Goal: Task Accomplishment & Management: Use online tool/utility

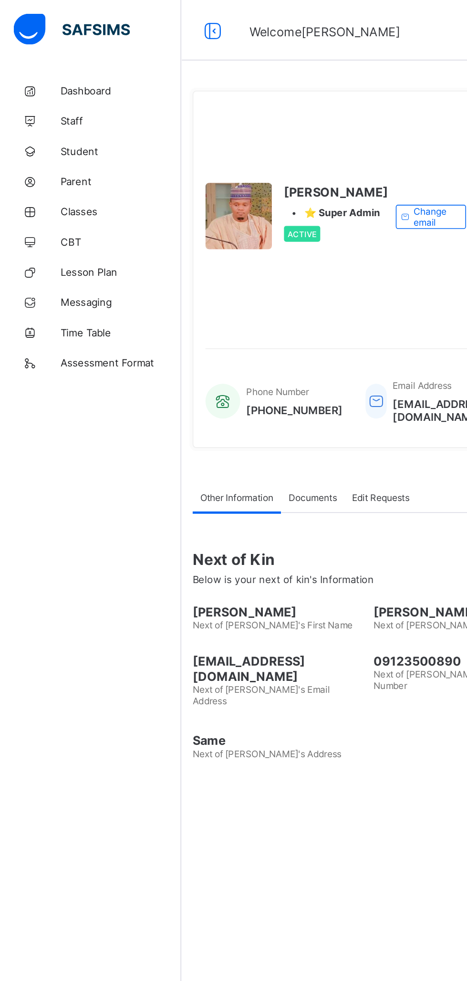
click at [42, 131] on span "Classes" at bounding box center [76, 134] width 76 height 8
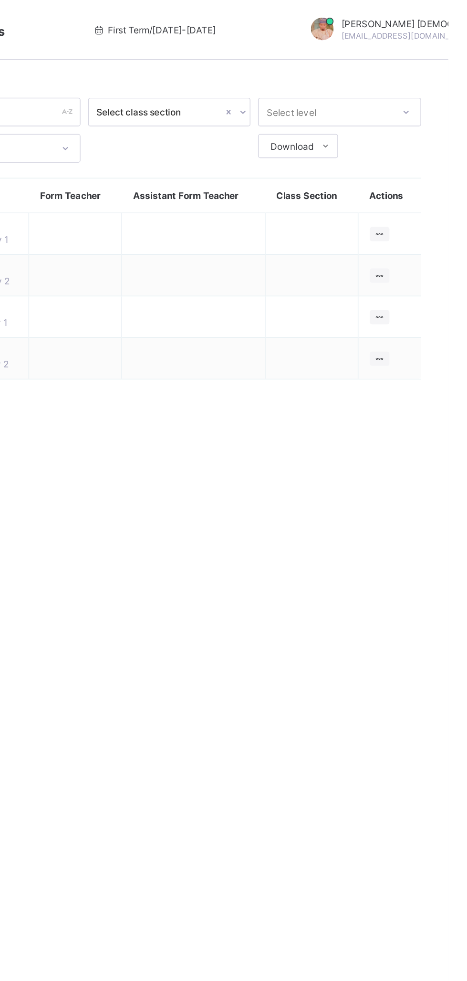
click at [0, 0] on ul "View Class Assign form Teacher" at bounding box center [0, 0] width 0 height 0
click at [0, 0] on div "View Class" at bounding box center [0, 0] width 0 height 0
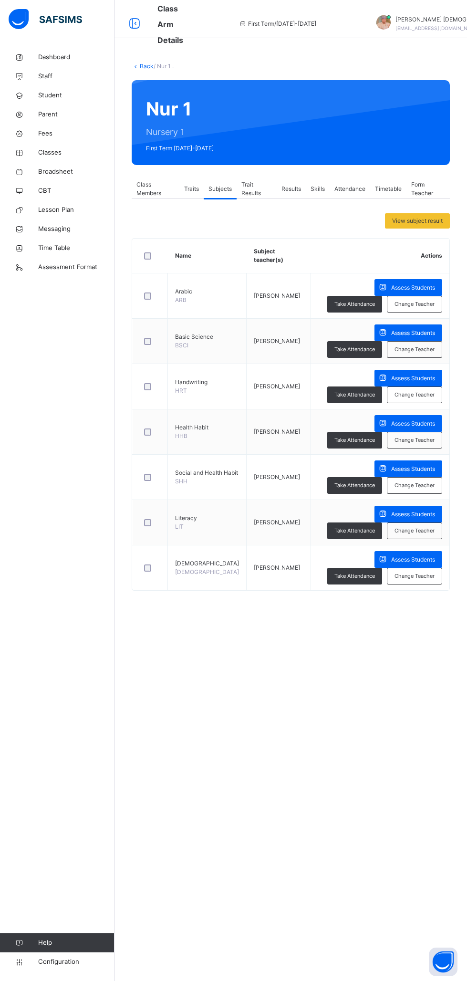
click at [407, 284] on span "Assess Students" at bounding box center [413, 287] width 44 height 9
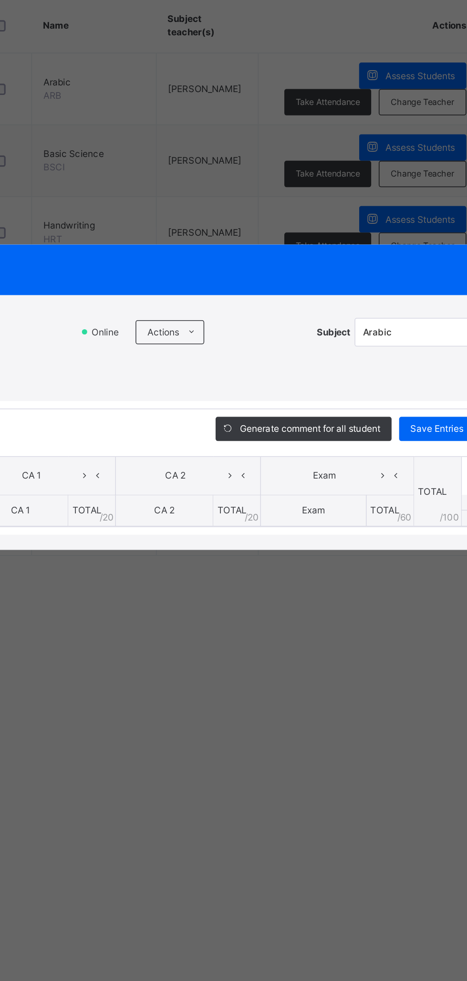
click at [276, 457] on span at bounding box center [268, 449] width 15 height 15
click at [0, 0] on li "Upload/map score sheet" at bounding box center [0, 0] width 0 height 0
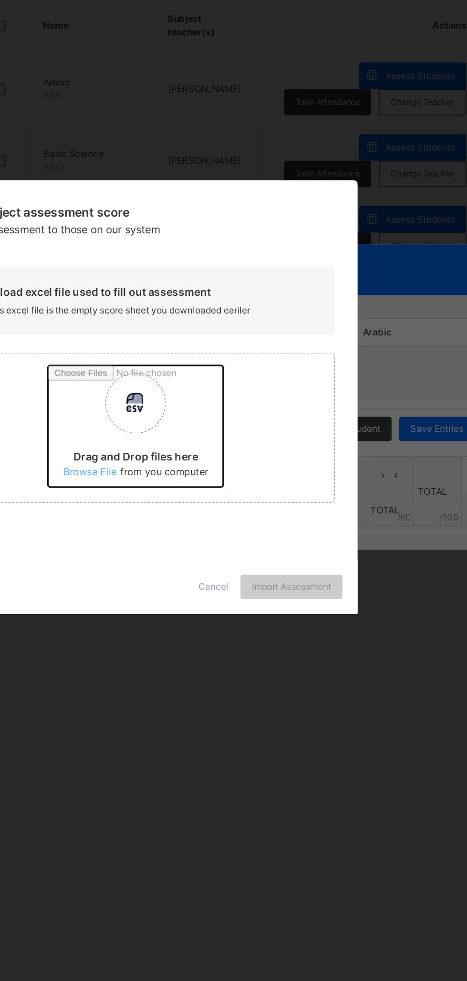
click at [304, 554] on input "Drag and Drop files here Select your Excel file Browse file Maximum size 2.5mb" at bounding box center [303, 511] width 250 height 83
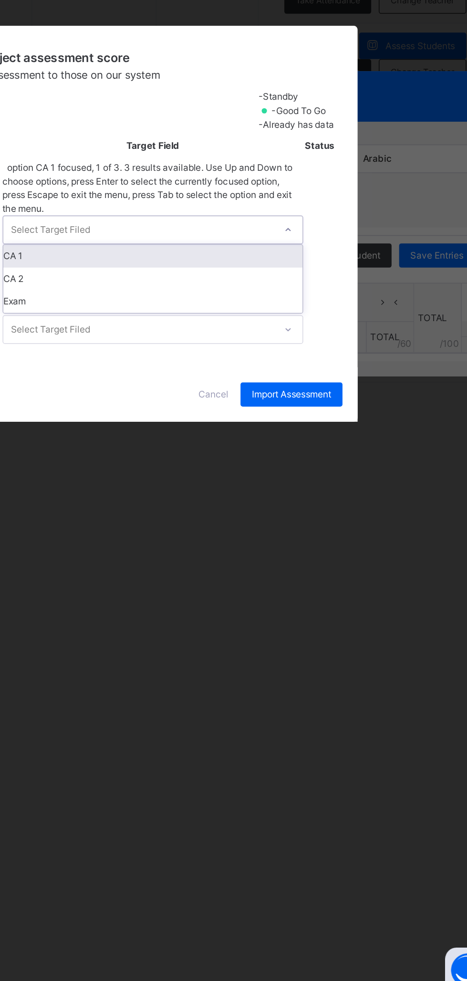
click at [339, 518] on div "CA 1" at bounding box center [244, 511] width 189 height 14
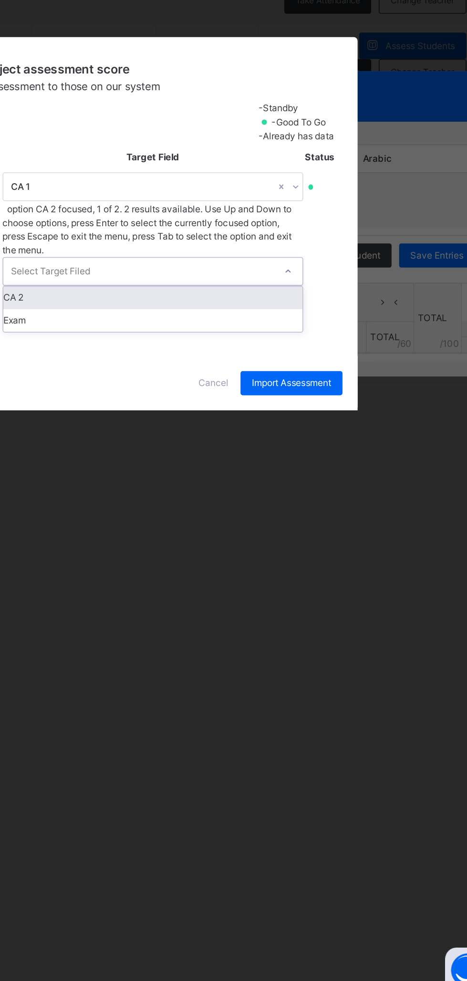
click at [339, 544] on div "CA 2" at bounding box center [244, 537] width 189 height 14
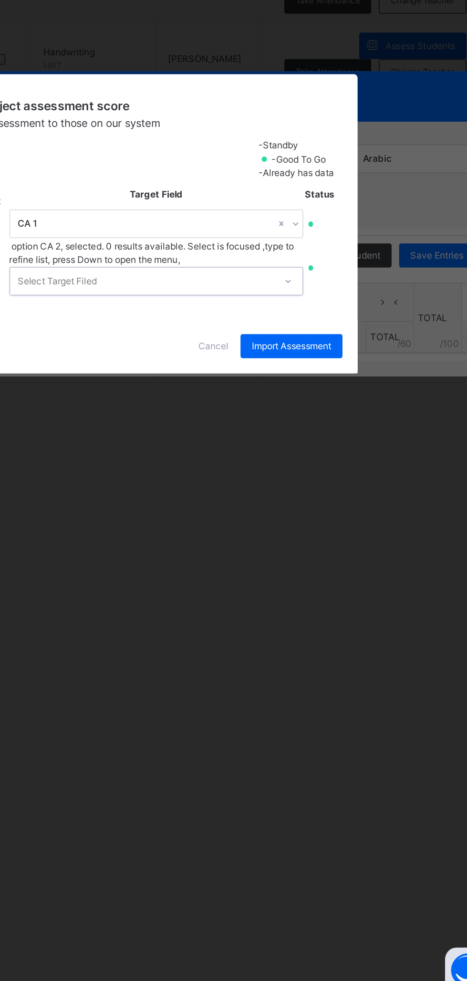
click at [338, 534] on div at bounding box center [330, 526] width 16 height 15
click at [300, 575] on div "Cancel" at bounding box center [282, 567] width 34 height 15
click at [299, 518] on span at bounding box center [291, 510] width 15 height 15
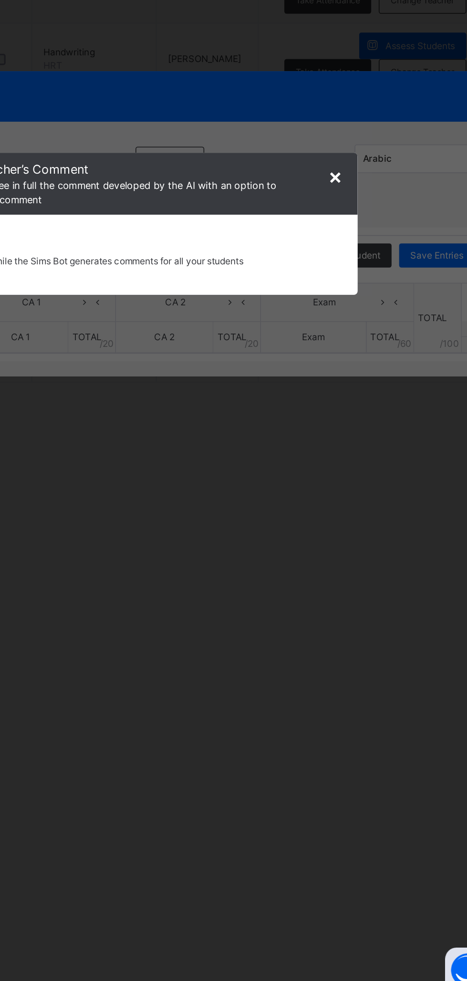
click at [347, 780] on div "× Subject Teacher’s Comment Generate and see in full the comment developed by t…" at bounding box center [233, 490] width 467 height 981
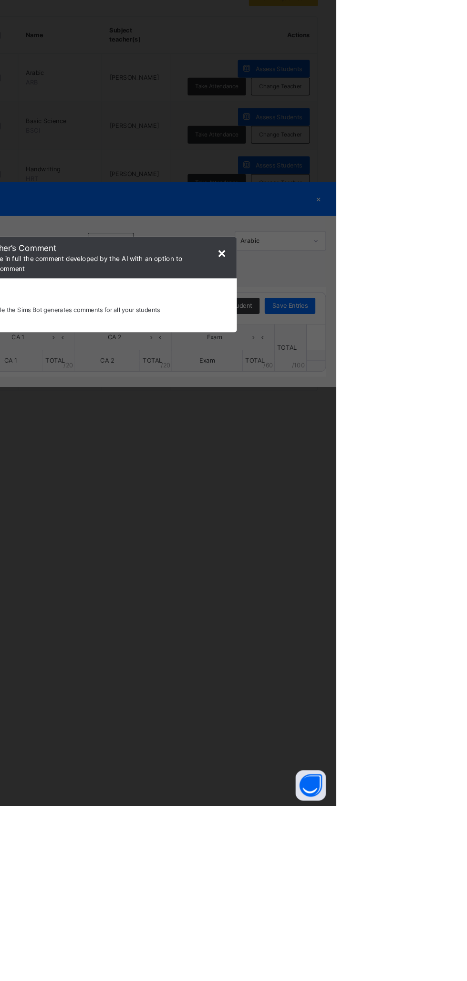
click at [364, 468] on span "×" at bounding box center [359, 460] width 9 height 16
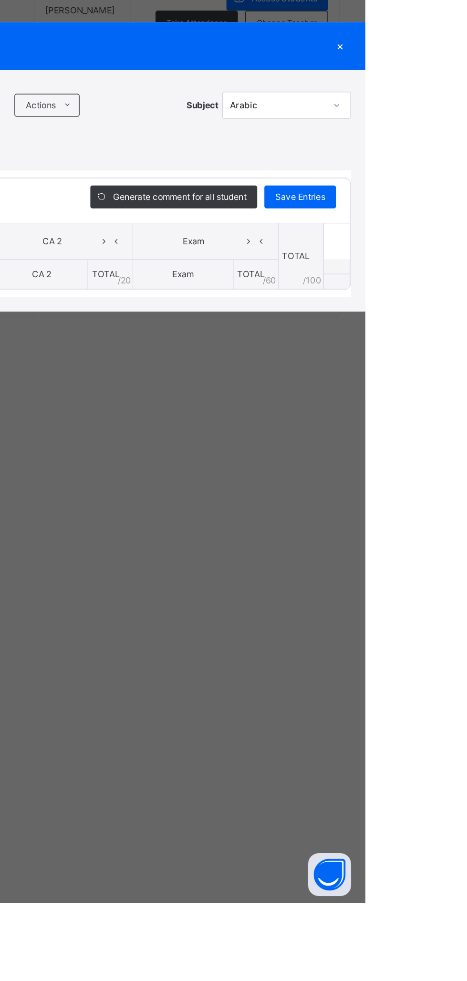
click at [276, 457] on span at bounding box center [268, 449] width 15 height 15
click at [0, 0] on li "Upload/map score sheet" at bounding box center [0, 0] width 0 height 0
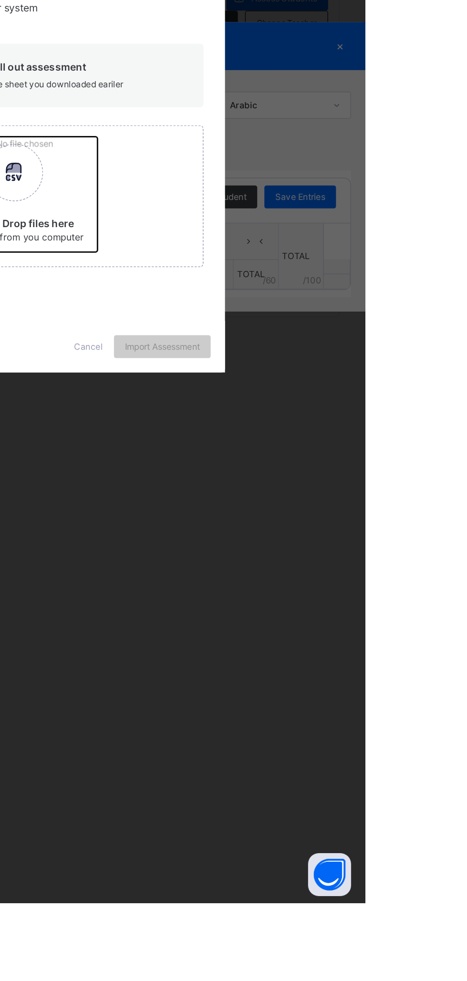
click at [314, 554] on input "Drag and Drop files here Select your Excel file Browse file Maximum size 2.5mb" at bounding box center [303, 511] width 250 height 83
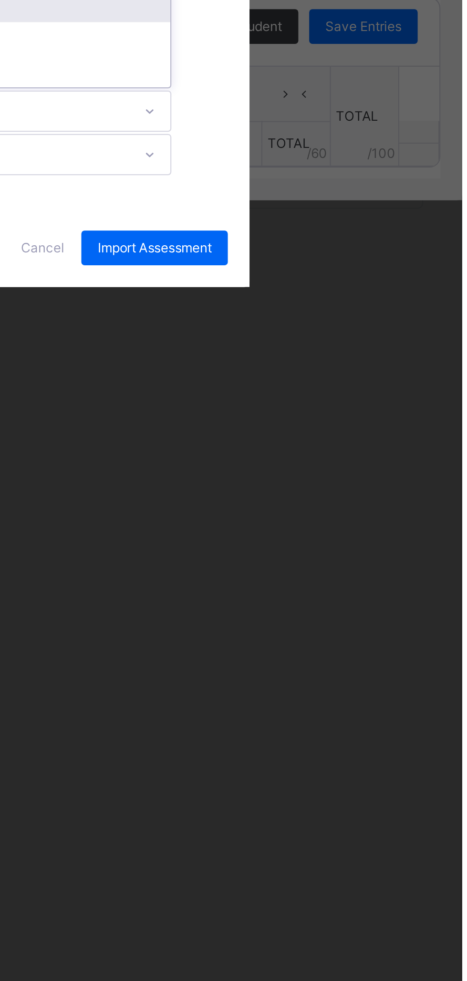
click at [339, 509] on div "CA 1" at bounding box center [244, 501] width 189 height 14
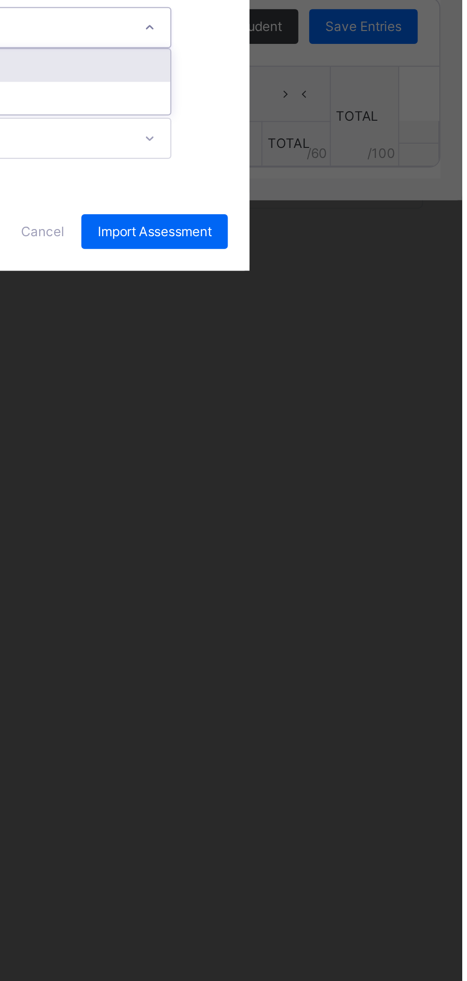
click at [339, 535] on div "CA 2" at bounding box center [244, 527] width 189 height 14
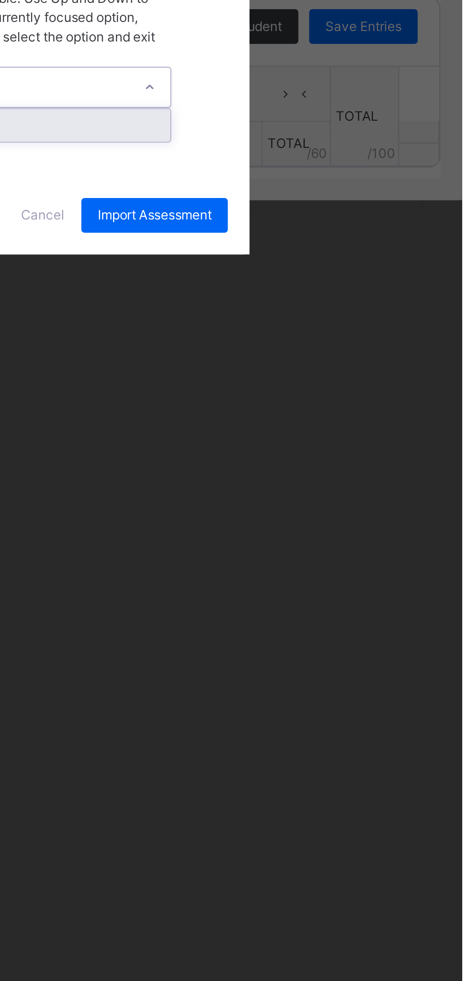
click at [339, 561] on div "Exam" at bounding box center [244, 554] width 189 height 14
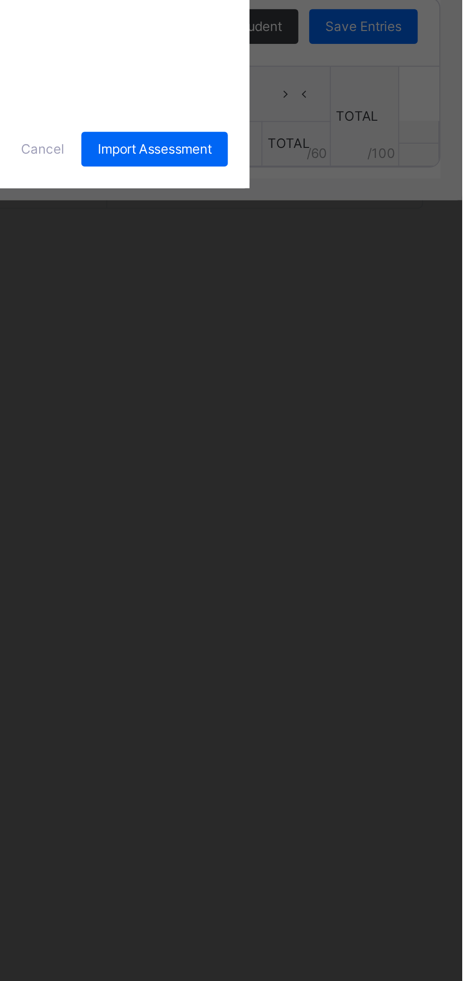
click at [357, 569] on span "Import Assessment" at bounding box center [332, 564] width 50 height 9
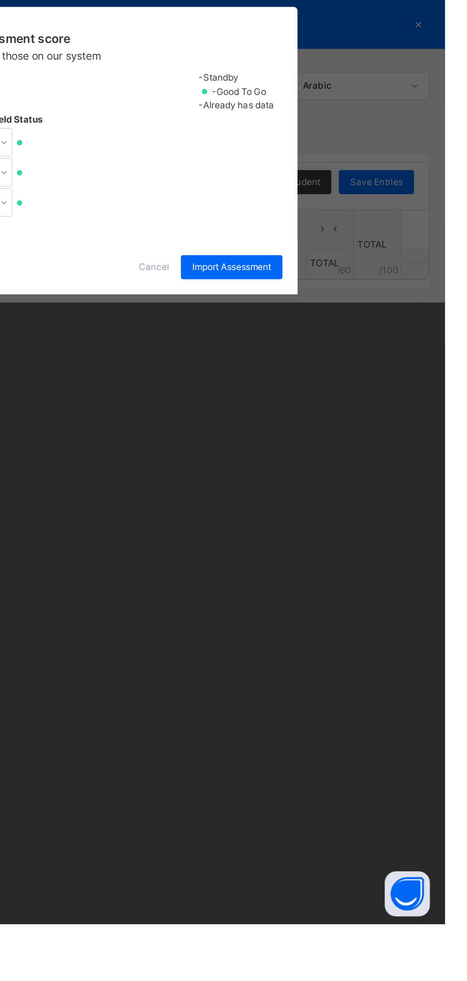
click at [300, 572] on div "Cancel" at bounding box center [282, 564] width 34 height 15
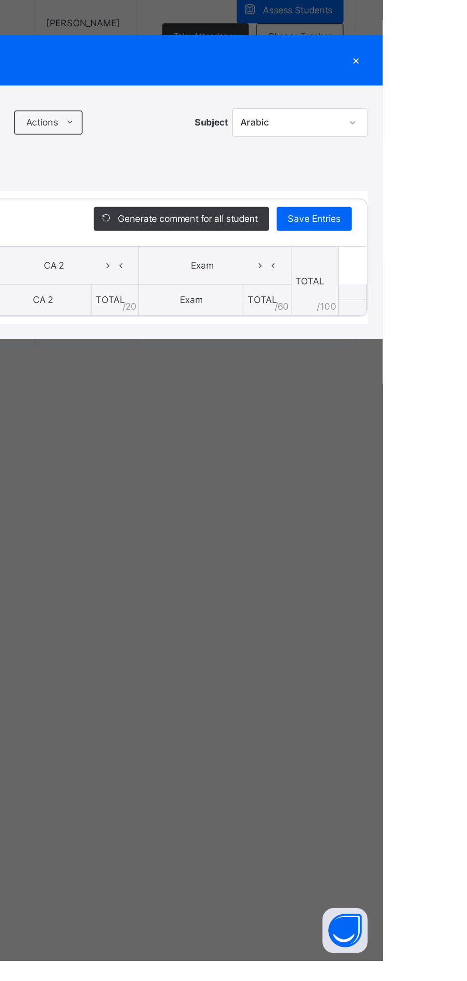
click at [277, 457] on div "Actions" at bounding box center [254, 449] width 43 height 15
click at [281, 482] on div "RECORD BOOK × Nur 1 . : Arabic Online Actions Download Empty Score Sheet Upload…" at bounding box center [233, 490] width 467 height 981
